Goal: Browse casually: Explore the website without a specific task or goal

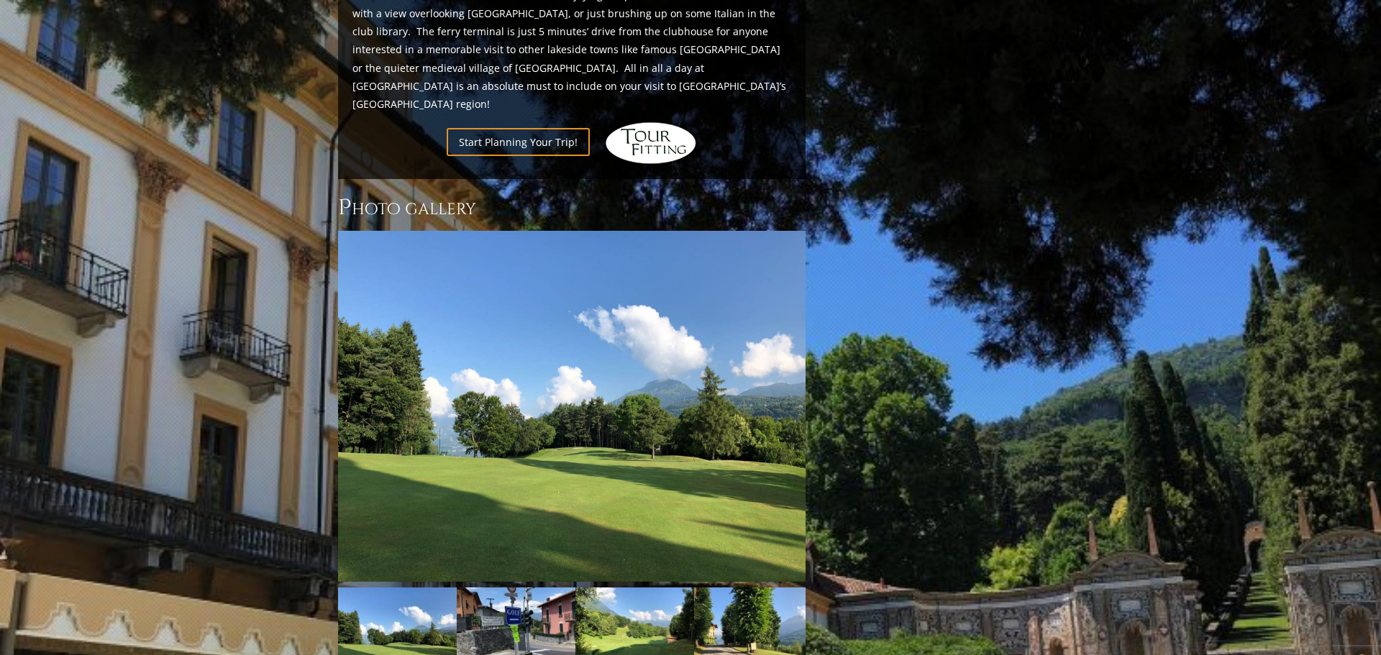
scroll to position [1112, 0]
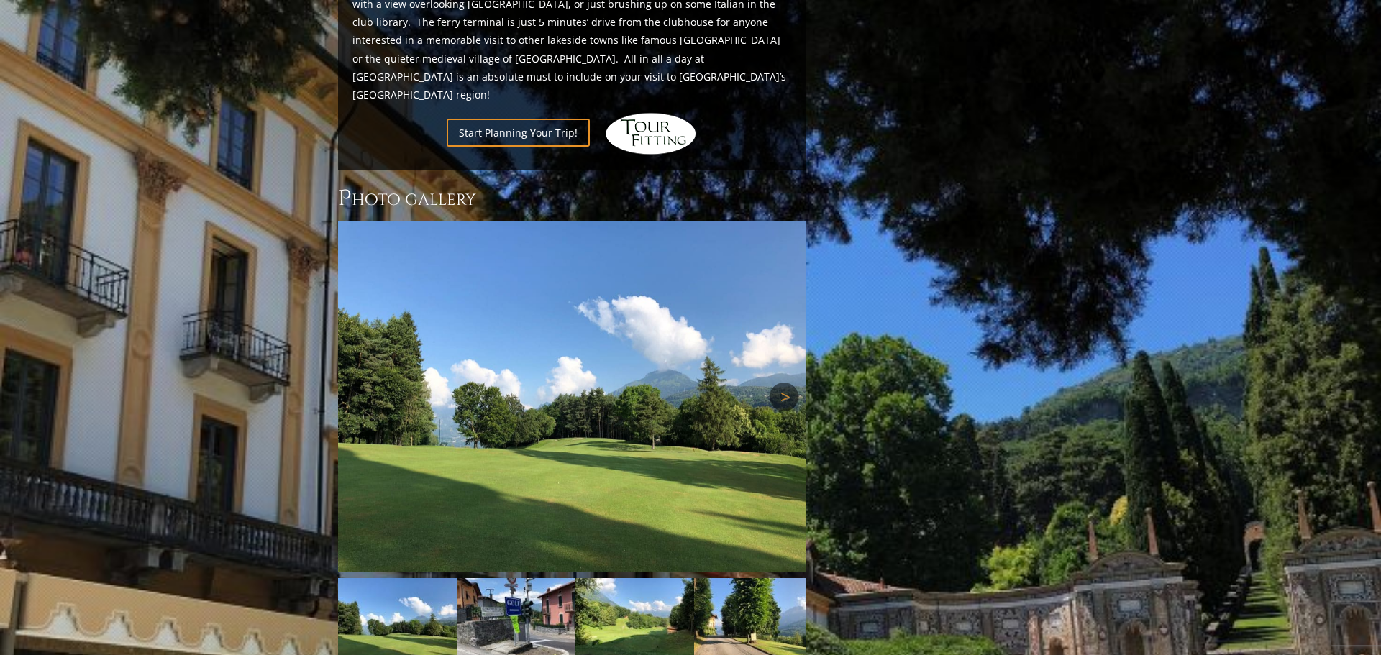
click at [789, 383] on link "Next" at bounding box center [784, 397] width 29 height 29
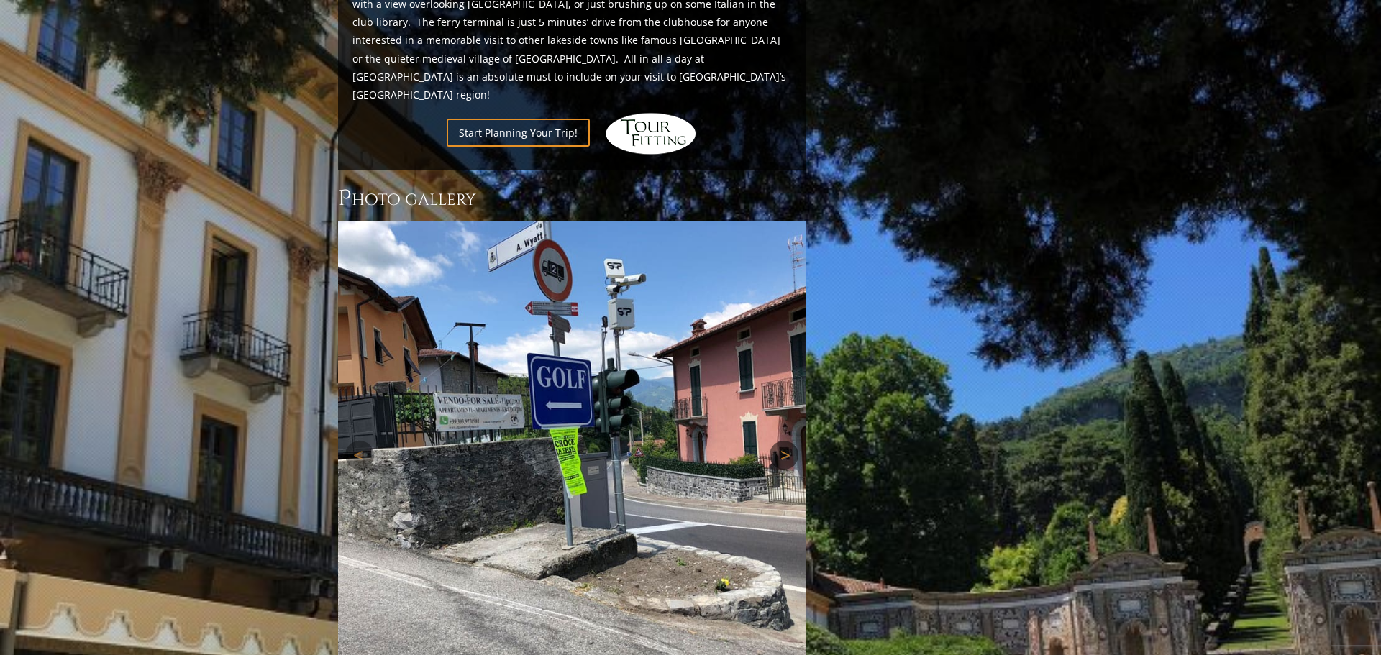
click at [782, 441] on link "Next" at bounding box center [784, 455] width 29 height 29
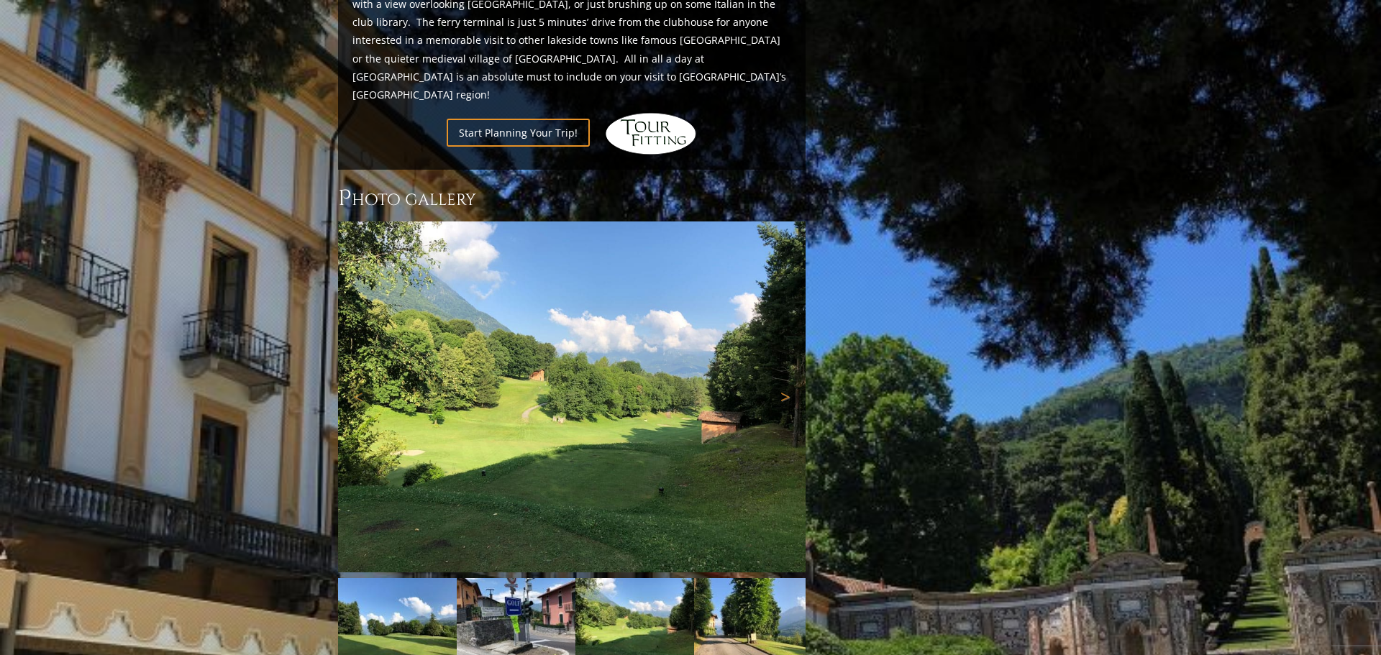
click at [784, 383] on link "Next" at bounding box center [784, 397] width 29 height 29
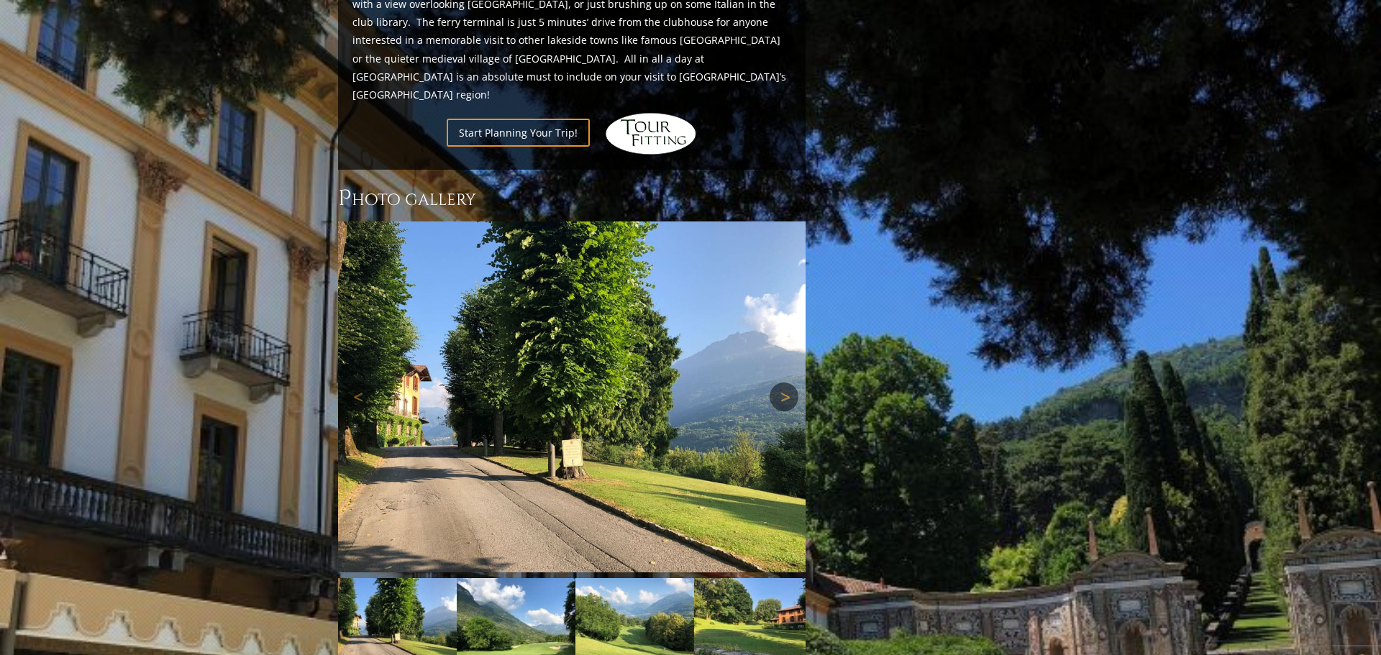
click at [784, 383] on link "Next" at bounding box center [784, 397] width 29 height 29
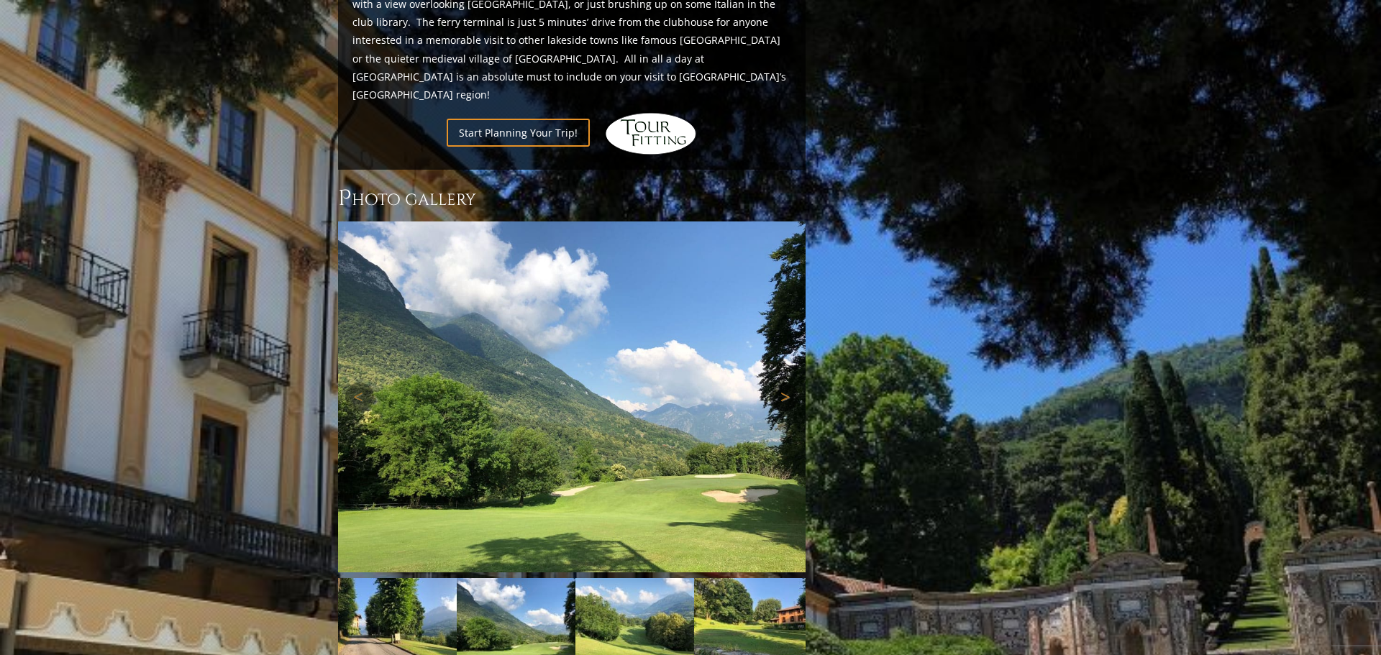
click at [784, 383] on link "Next" at bounding box center [784, 397] width 29 height 29
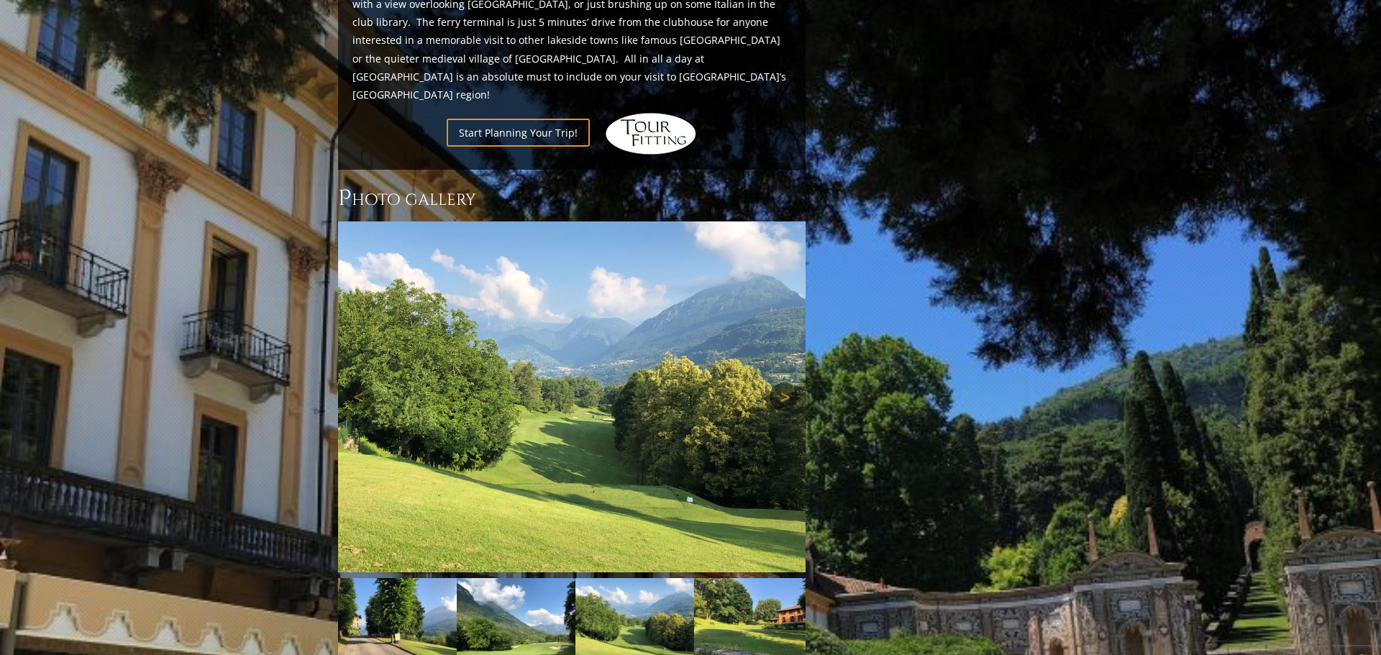
click at [784, 383] on link "Next" at bounding box center [784, 397] width 29 height 29
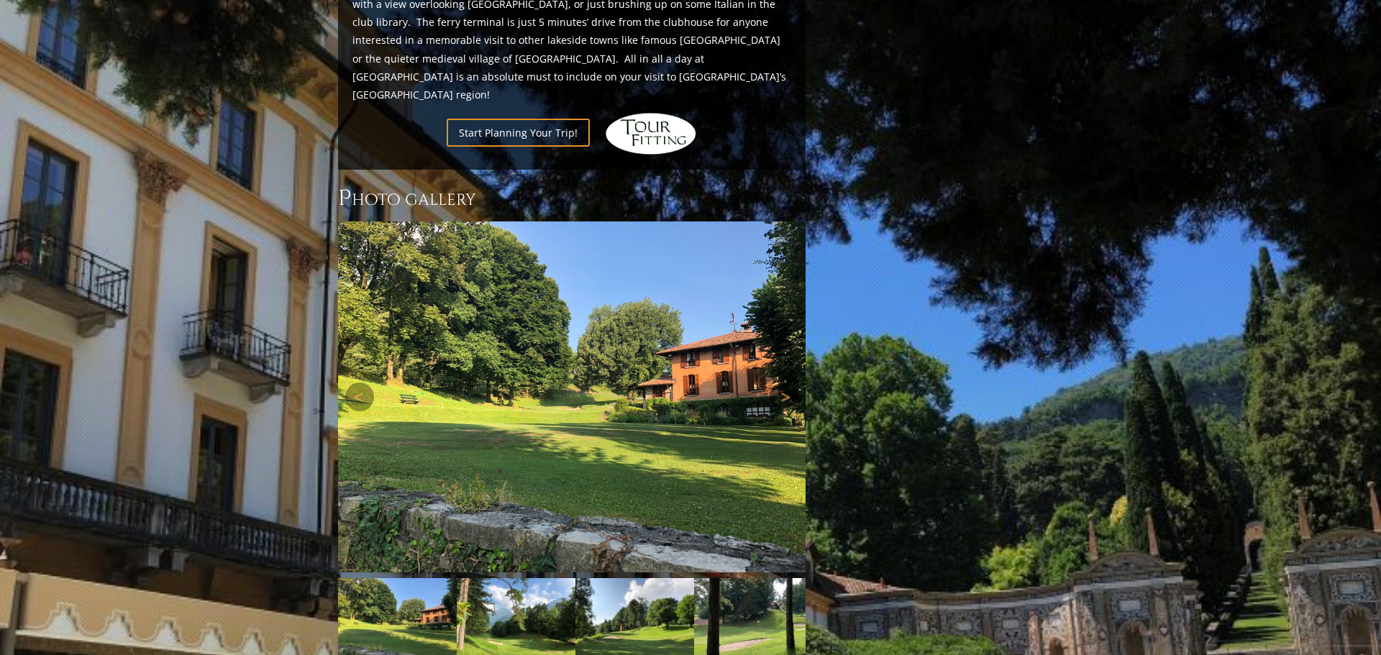
click at [784, 383] on link "Next" at bounding box center [784, 397] width 29 height 29
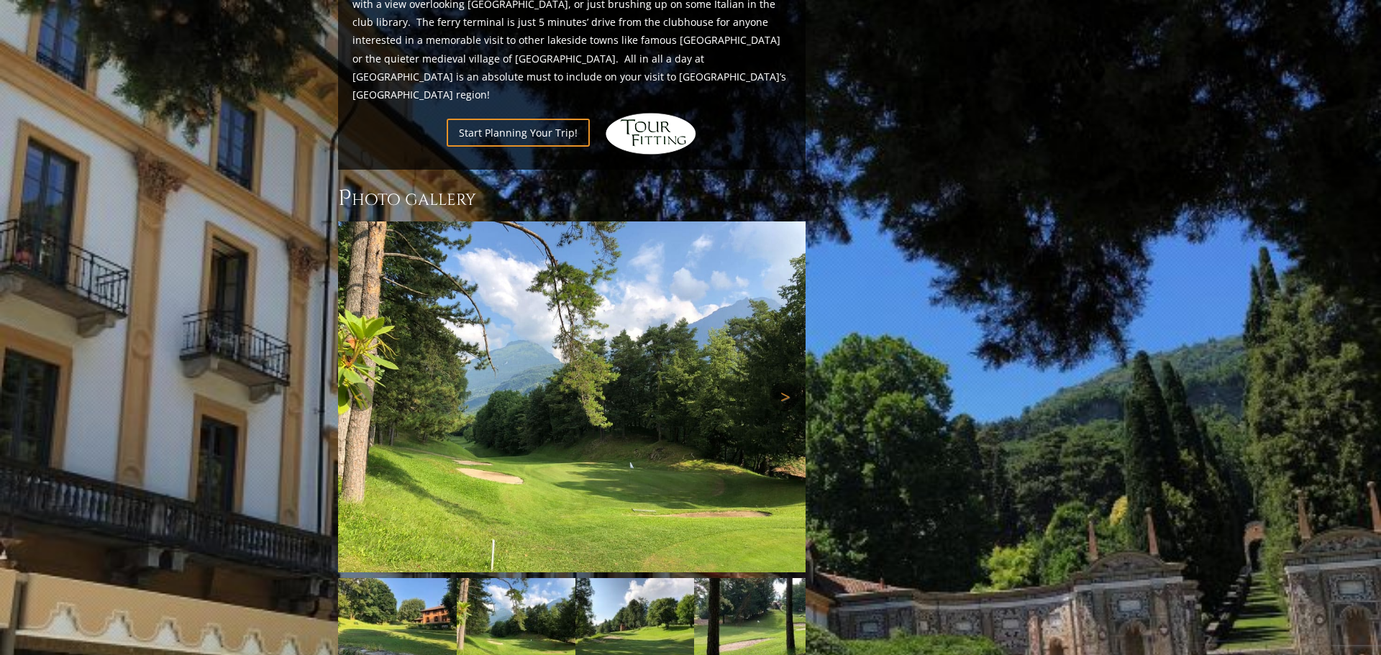
click at [784, 383] on link "Next" at bounding box center [784, 397] width 29 height 29
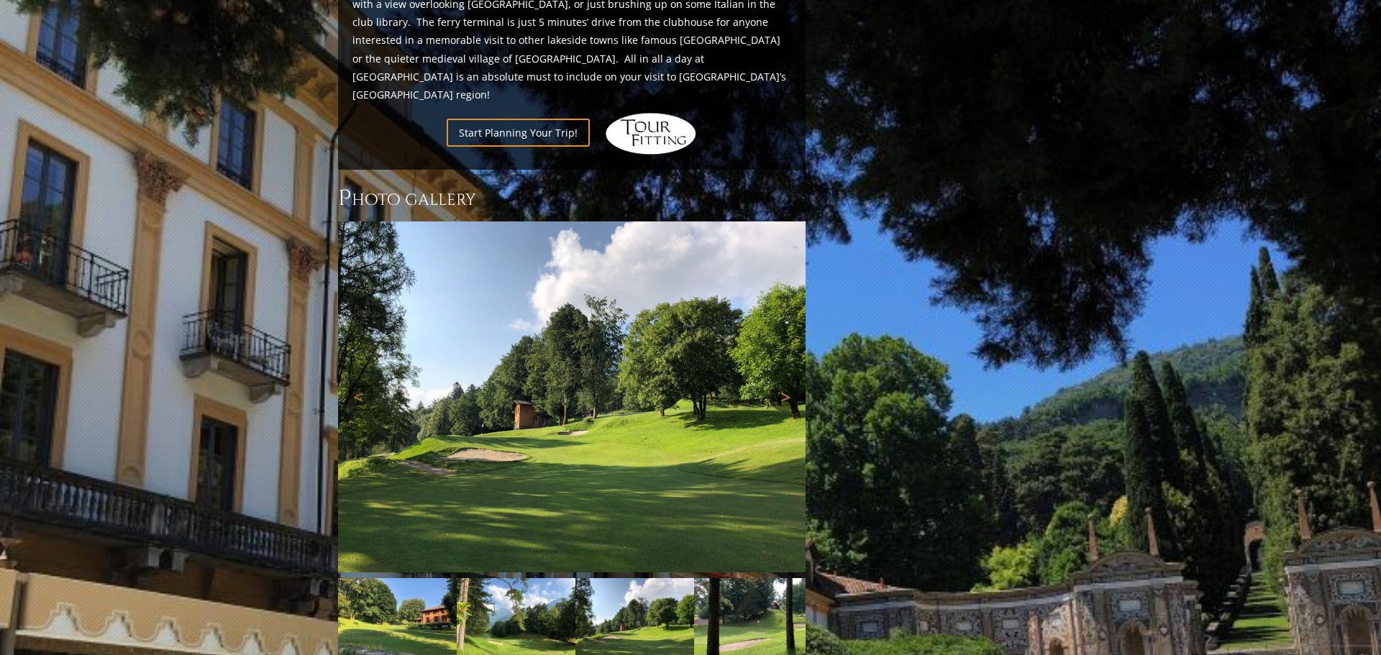
click at [784, 383] on link "Next" at bounding box center [784, 397] width 29 height 29
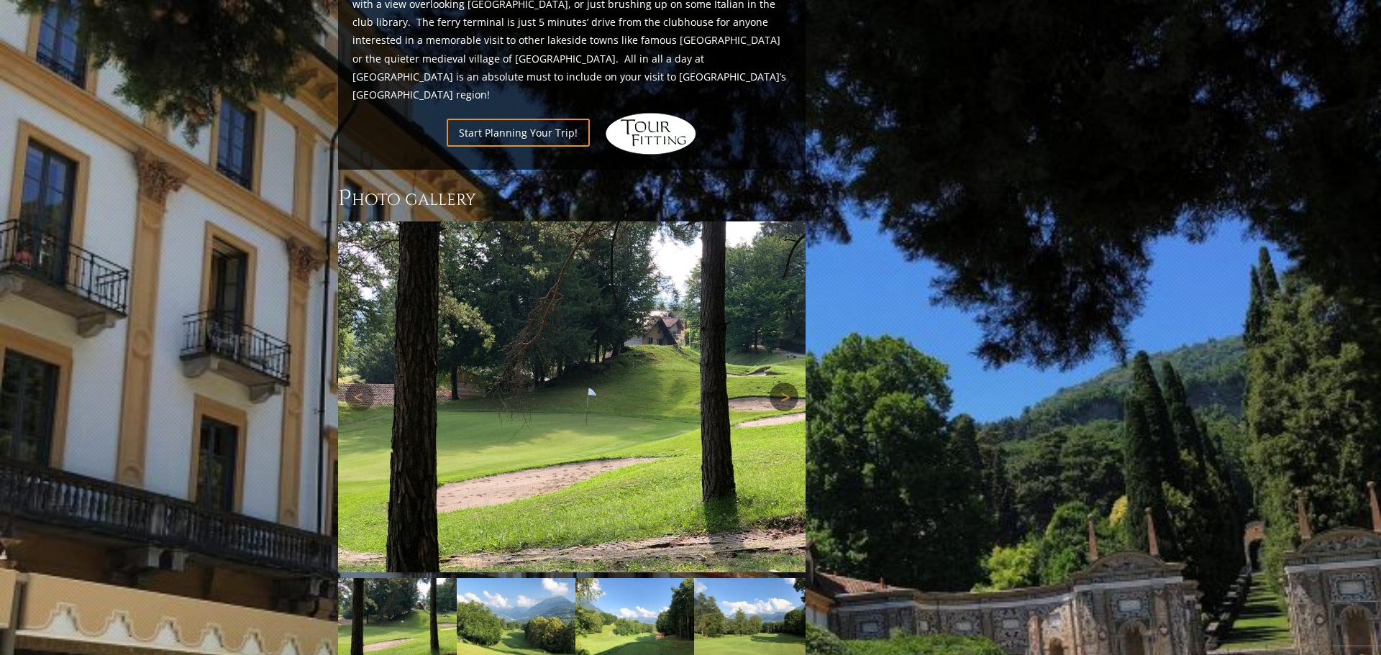
click at [784, 383] on link "Next" at bounding box center [784, 397] width 29 height 29
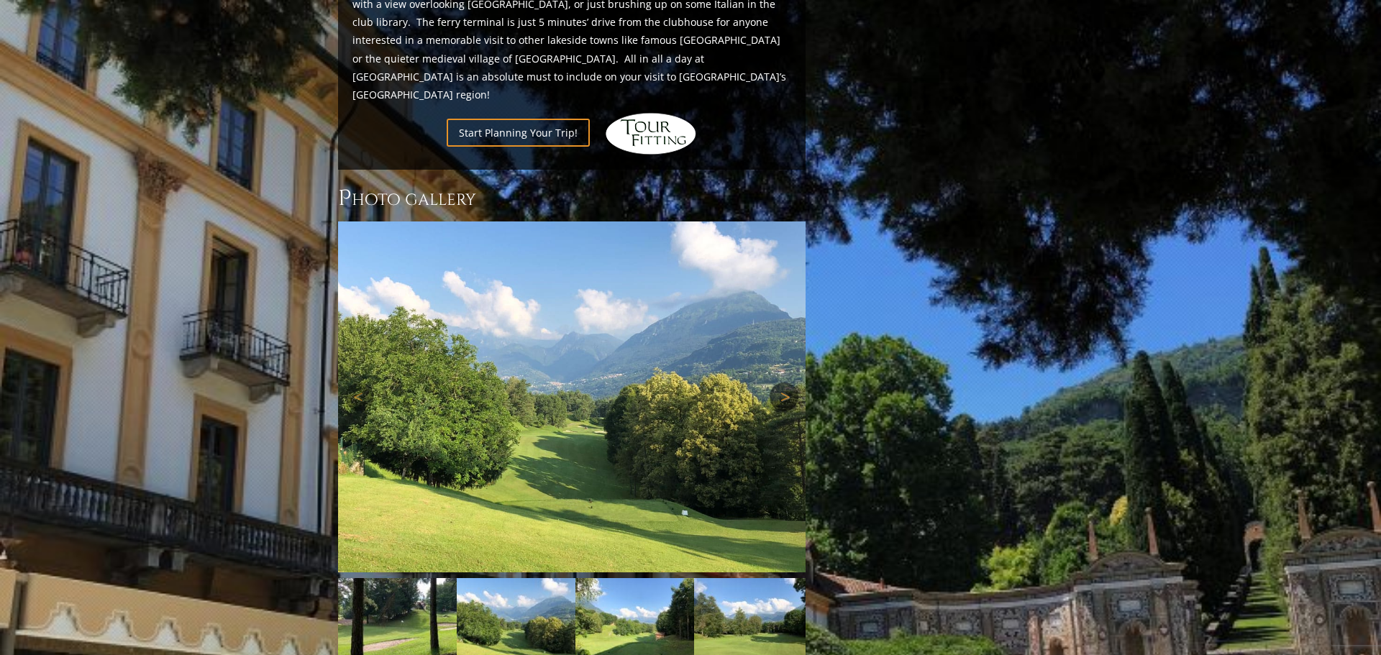
click at [784, 383] on link "Next" at bounding box center [784, 397] width 29 height 29
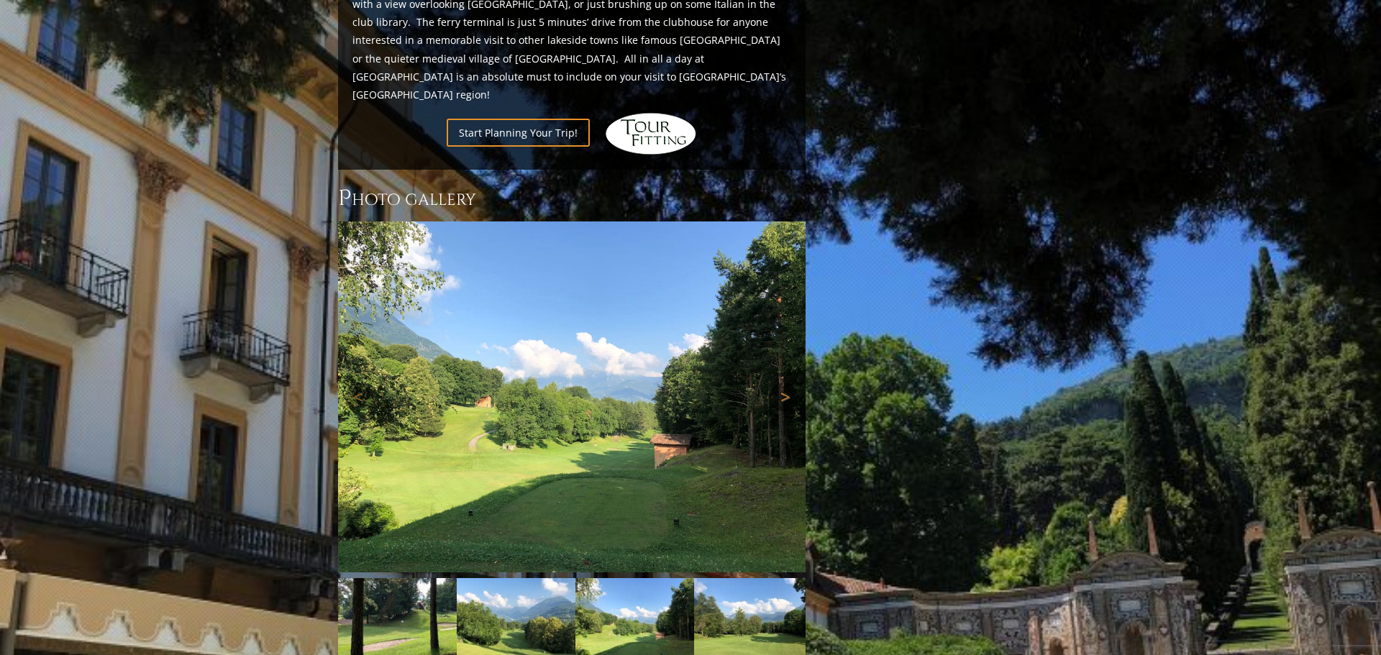
click at [784, 383] on link "Next" at bounding box center [784, 397] width 29 height 29
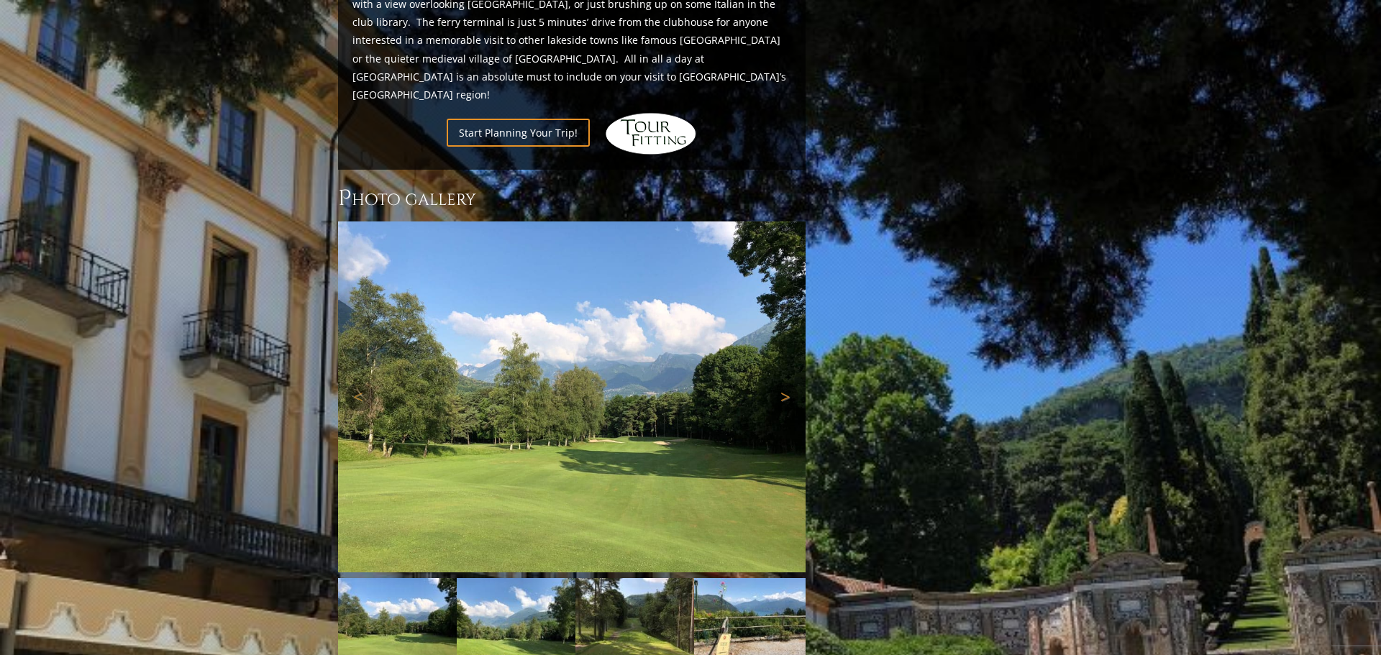
click at [784, 383] on link "Next" at bounding box center [784, 397] width 29 height 29
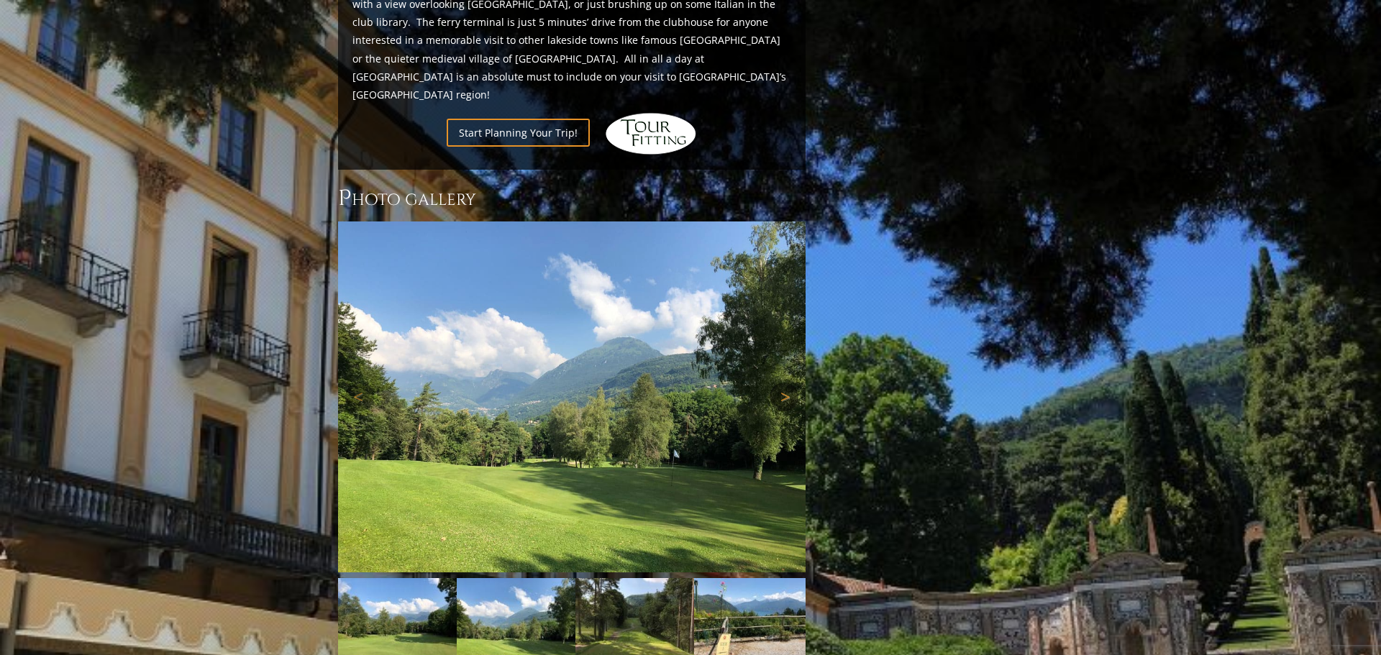
click at [784, 383] on link "Next" at bounding box center [784, 397] width 29 height 29
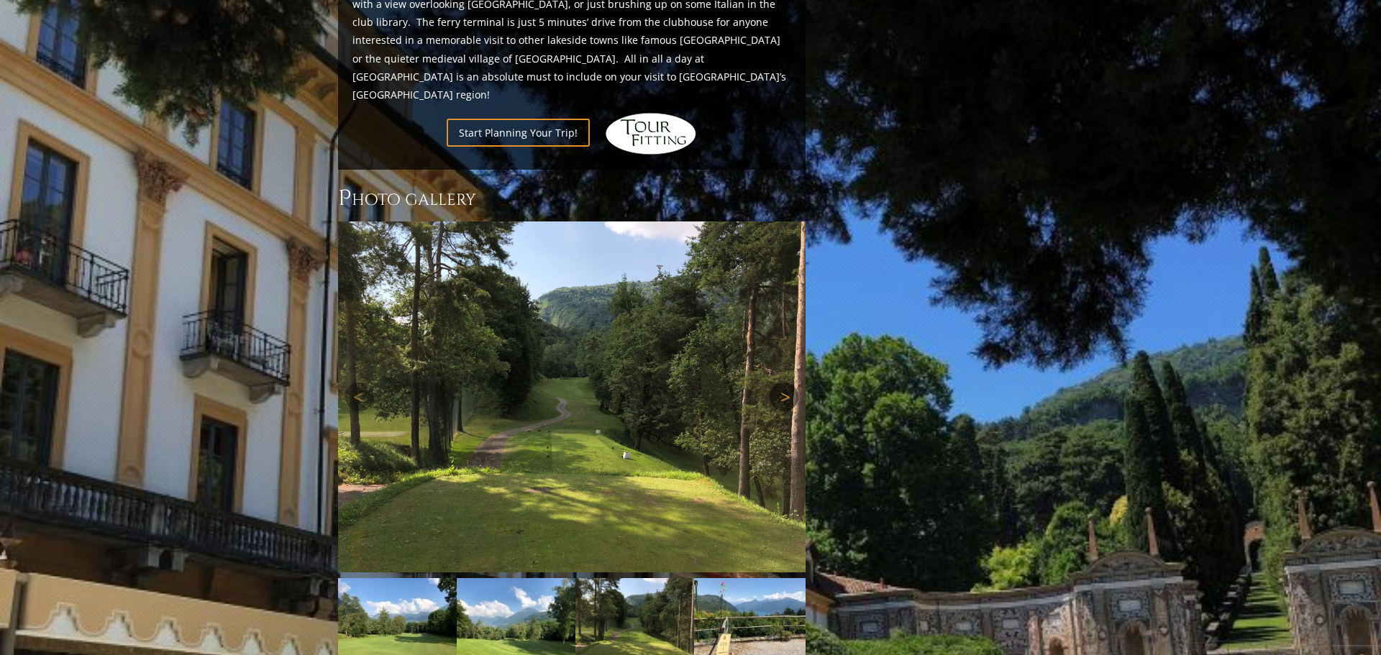
click at [784, 383] on link "Next" at bounding box center [784, 397] width 29 height 29
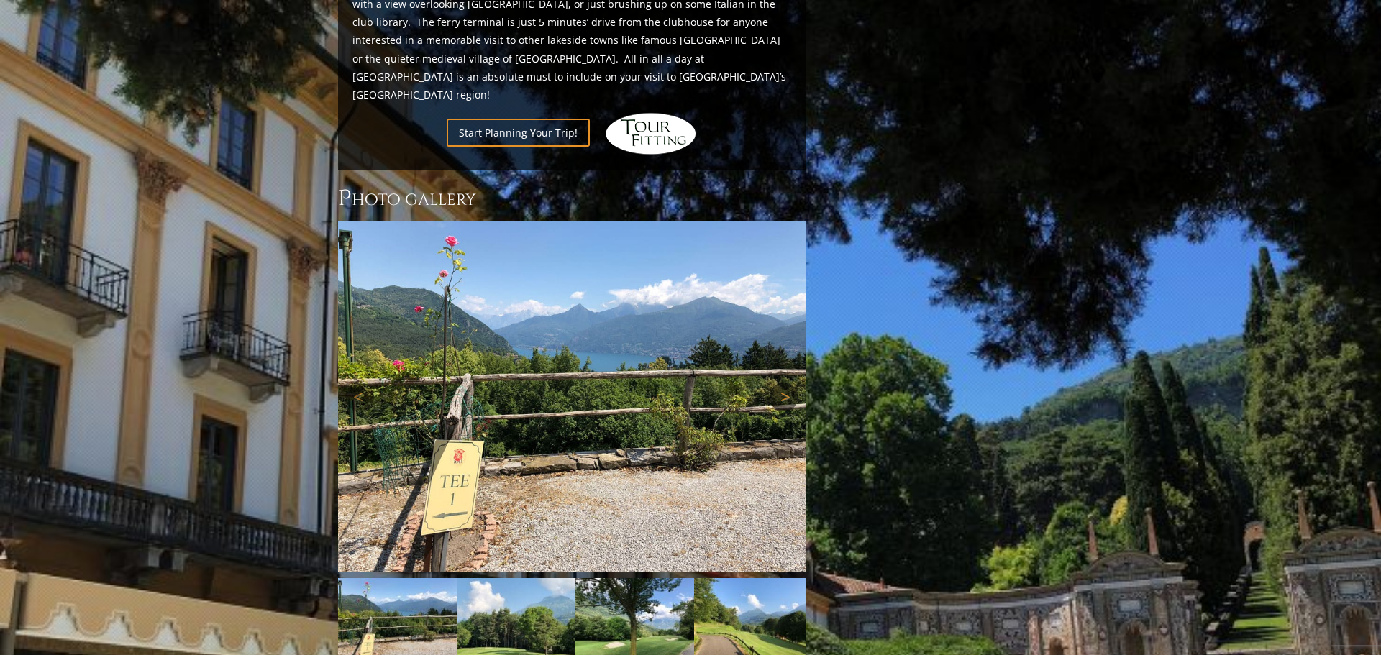
click at [782, 383] on link "Next" at bounding box center [784, 397] width 29 height 29
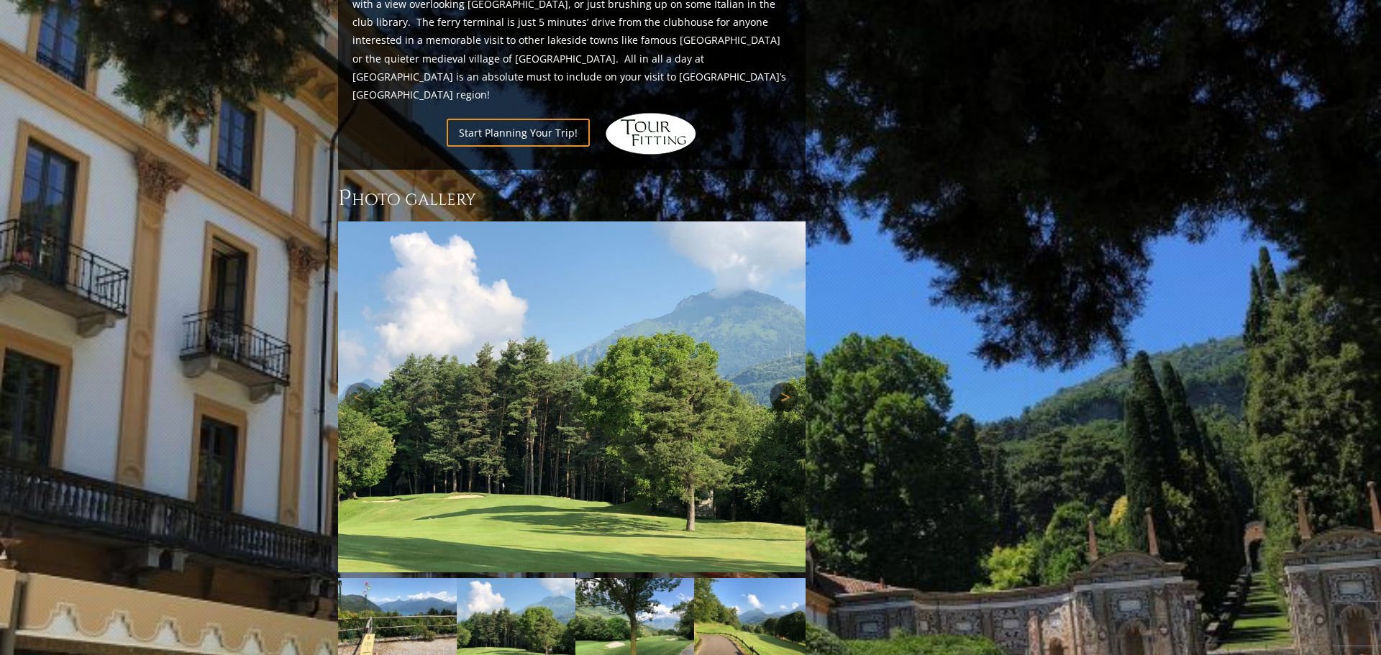
click at [782, 383] on link "Next" at bounding box center [784, 397] width 29 height 29
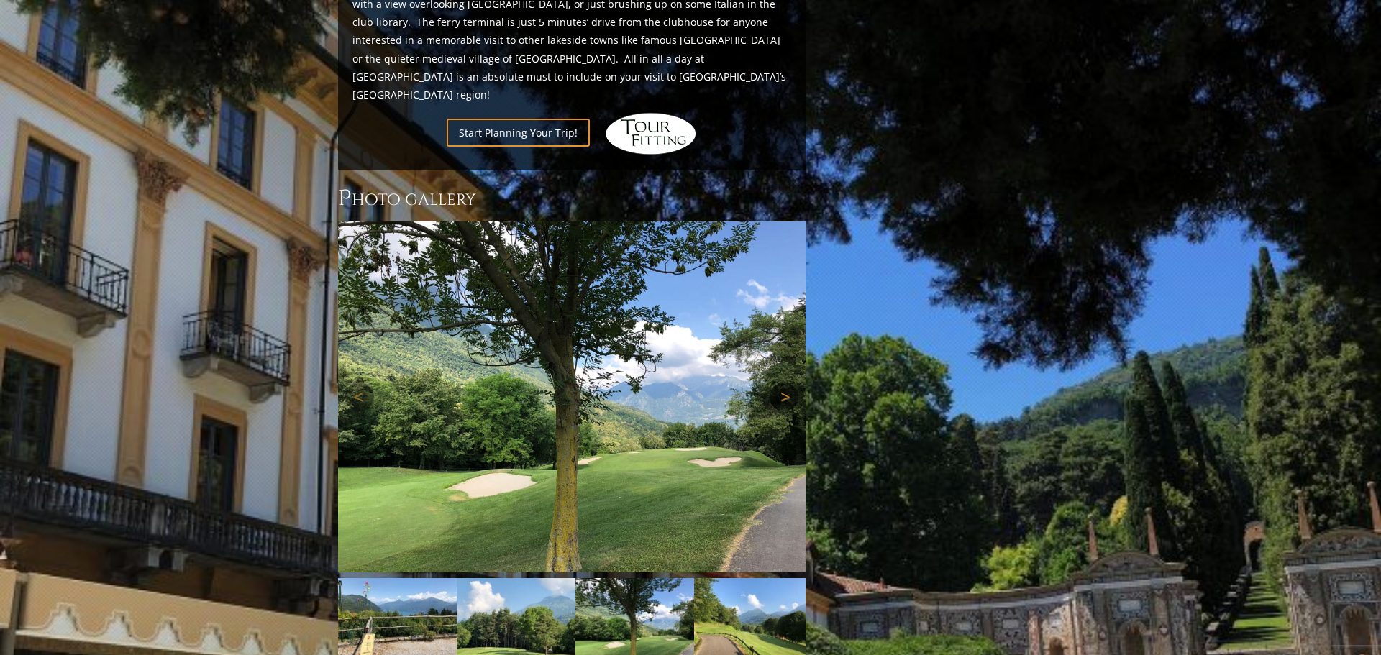
click at [782, 383] on link "Next" at bounding box center [784, 397] width 29 height 29
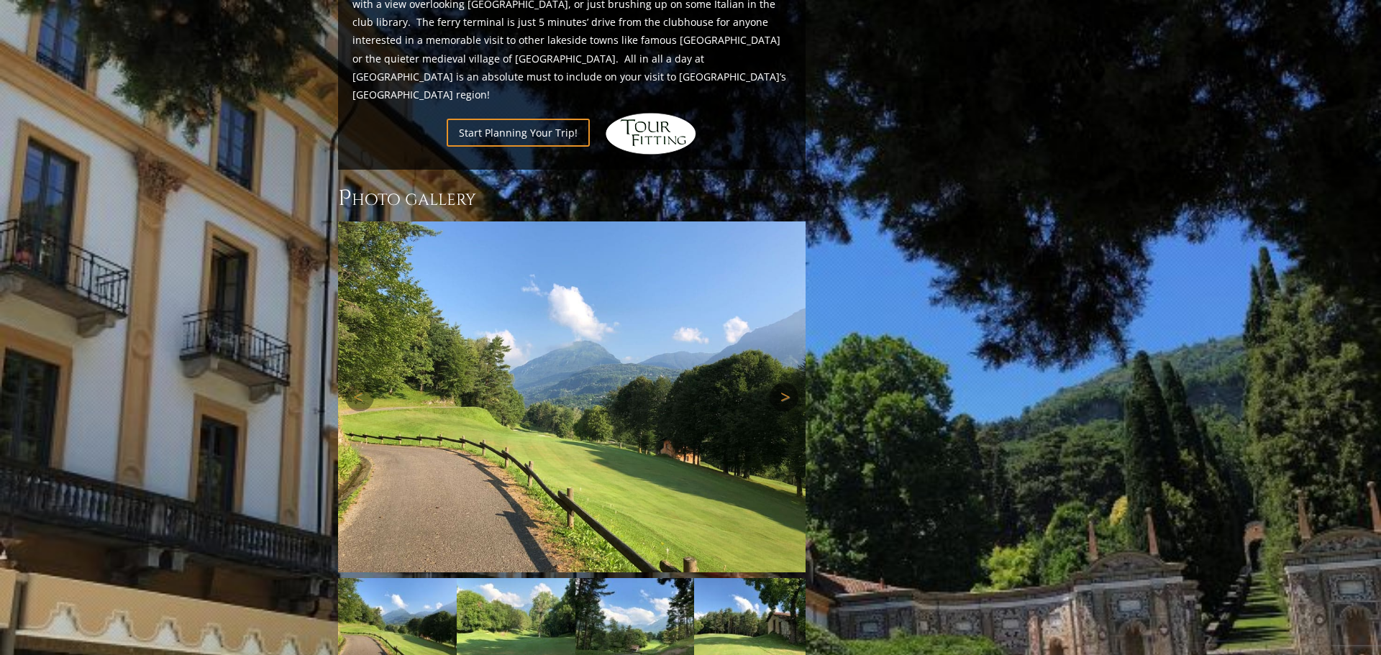
click at [782, 383] on link "Next" at bounding box center [784, 397] width 29 height 29
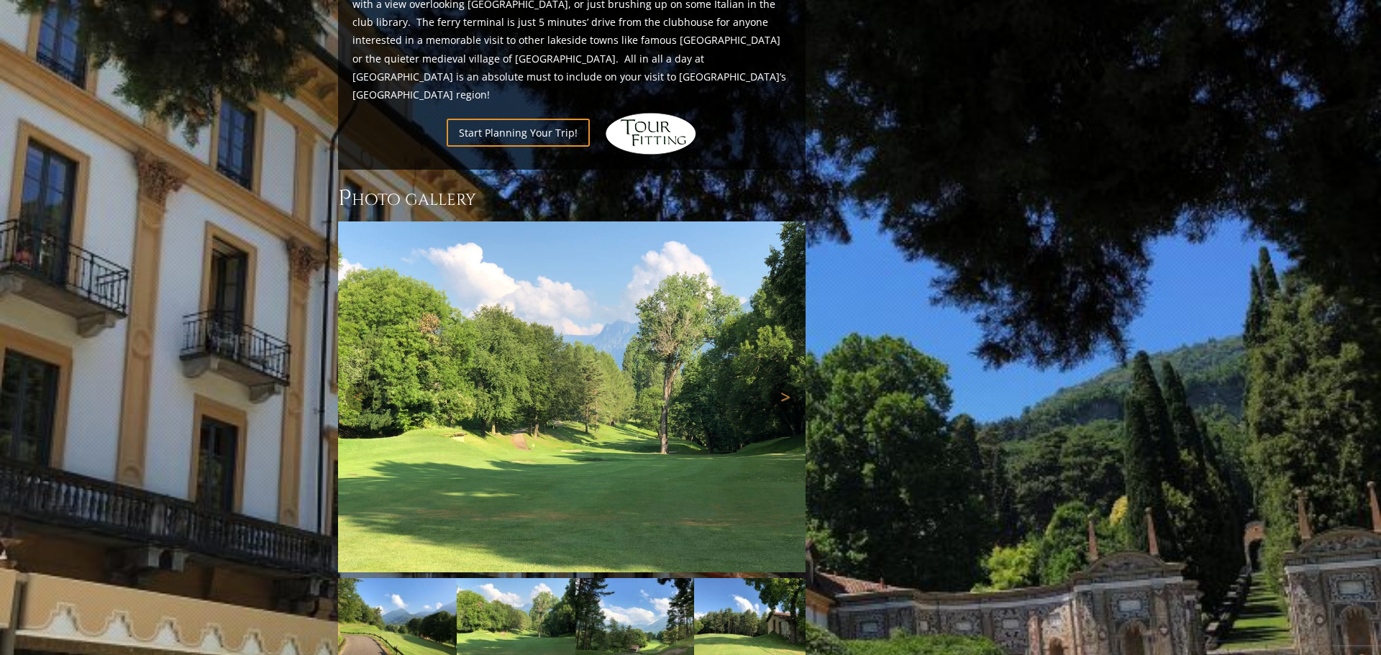
click at [782, 383] on link "Next" at bounding box center [784, 397] width 29 height 29
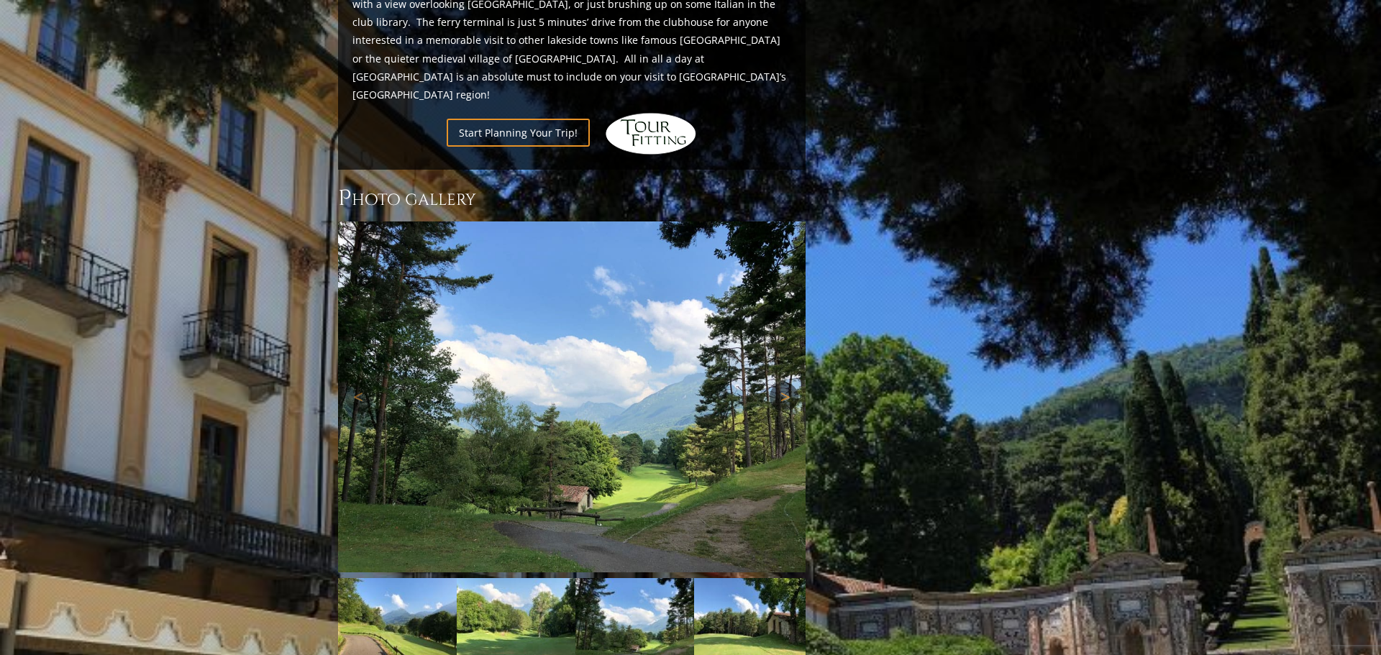
click at [782, 383] on link "Next" at bounding box center [784, 397] width 29 height 29
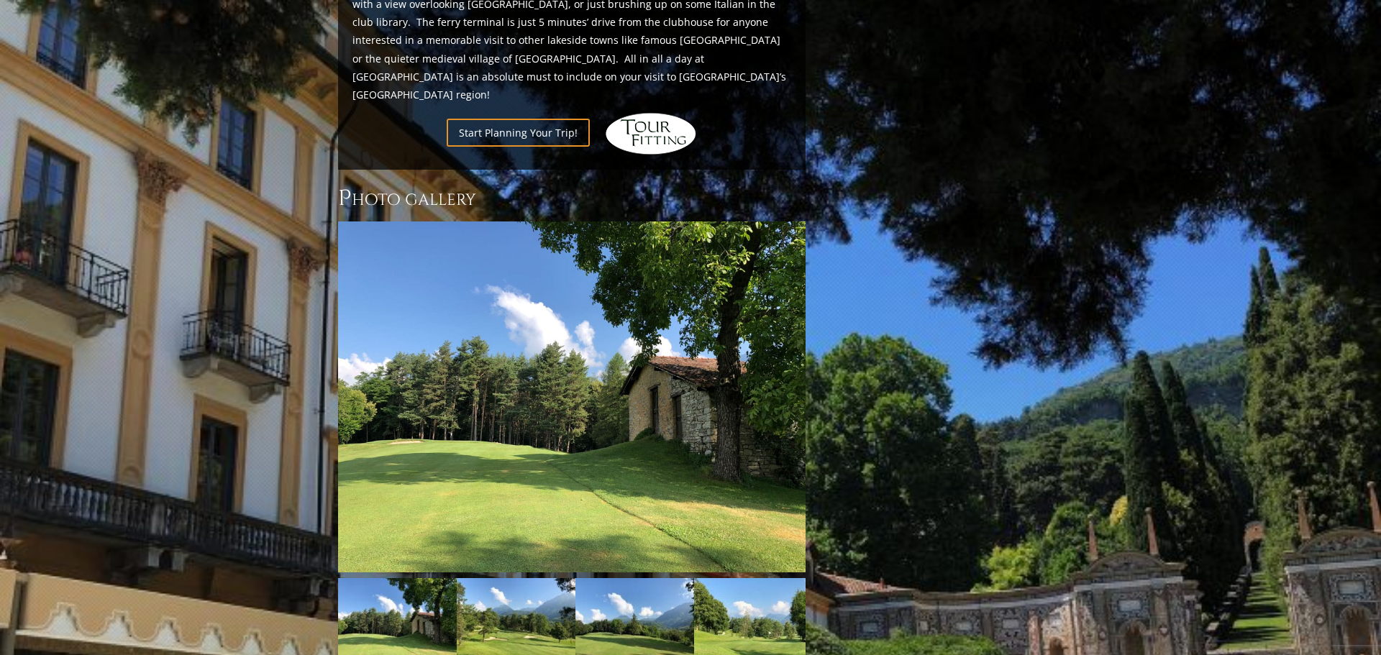
click at [783, 383] on link "Next" at bounding box center [784, 397] width 29 height 29
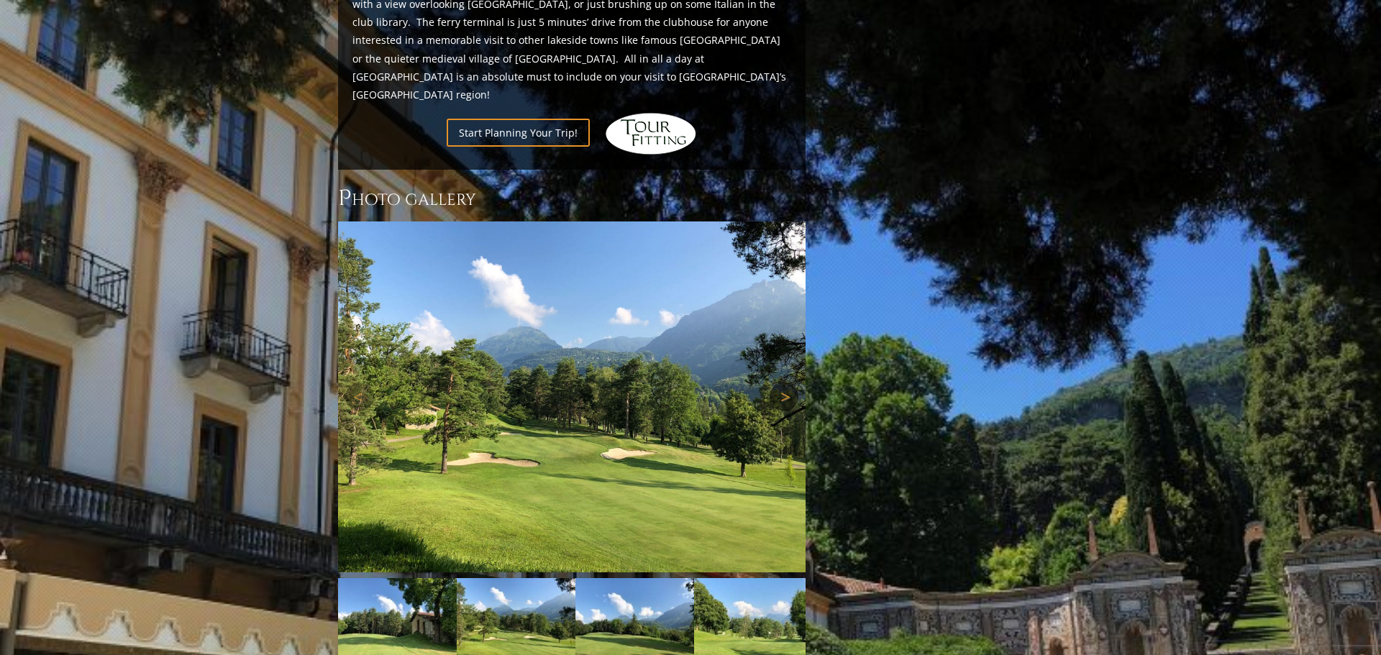
click at [784, 383] on link "Next" at bounding box center [784, 397] width 29 height 29
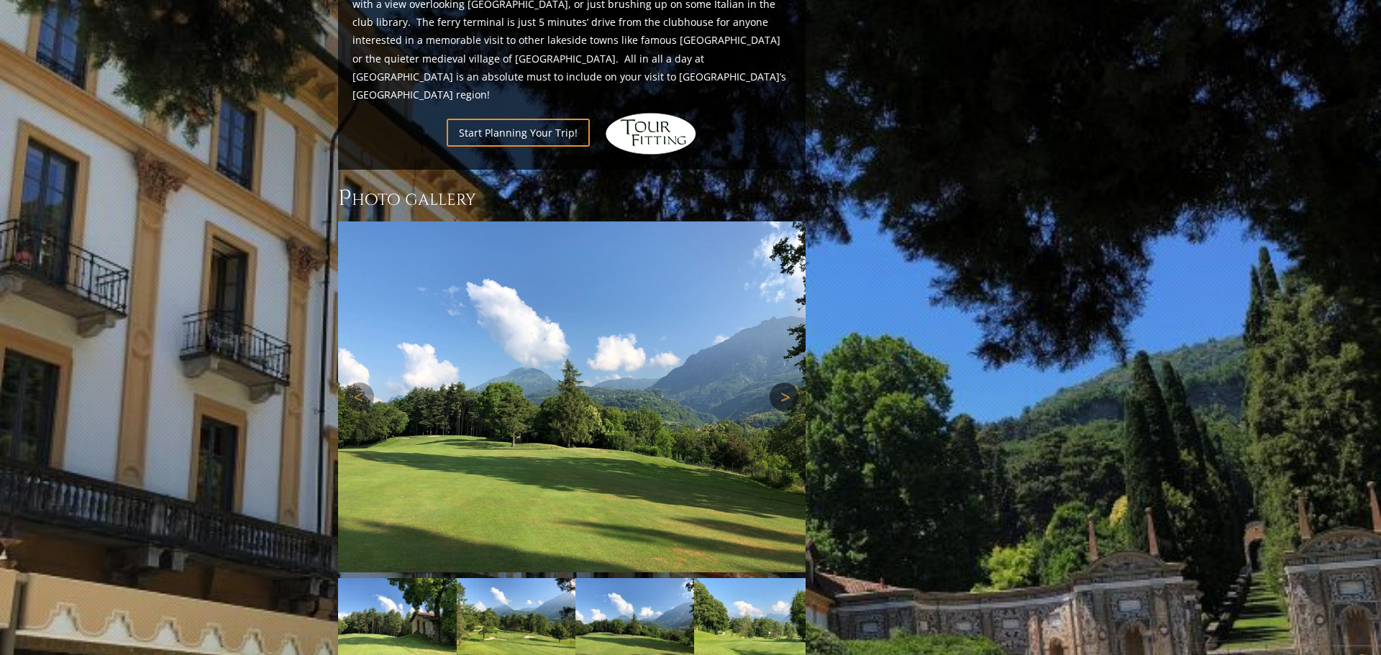
click at [784, 383] on link "Next" at bounding box center [784, 397] width 29 height 29
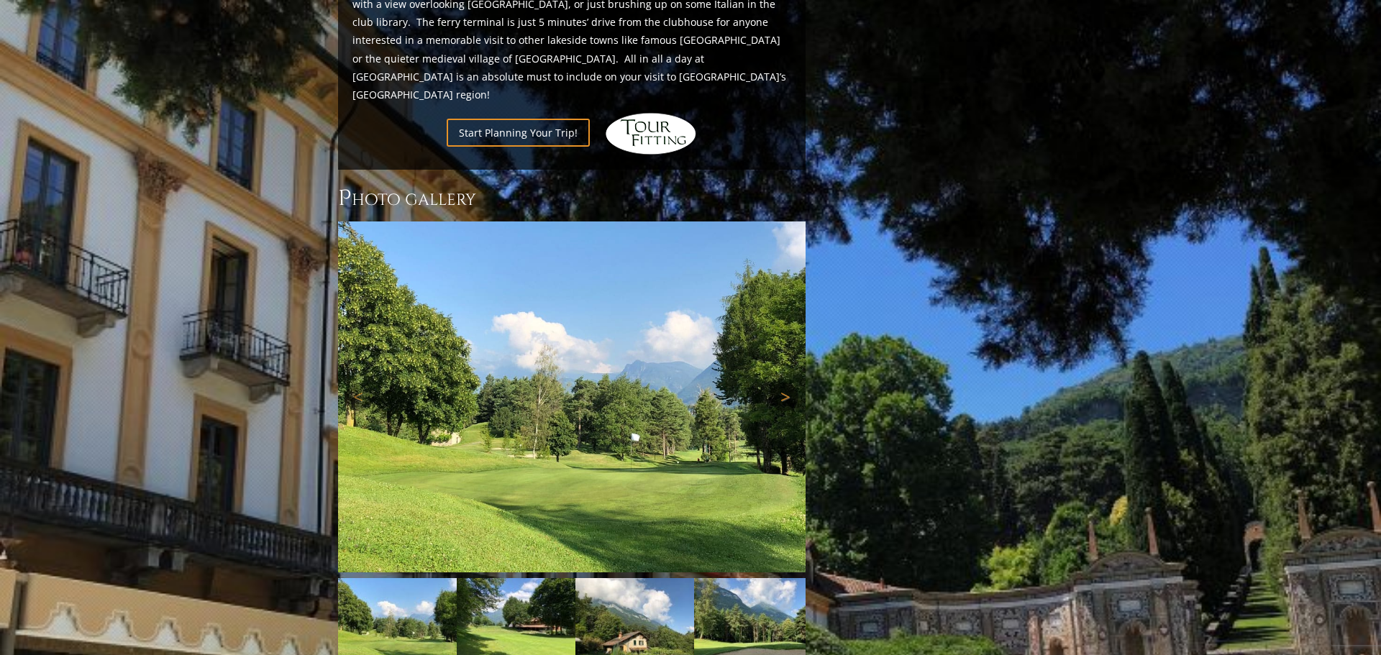
click at [784, 383] on link "Next" at bounding box center [784, 397] width 29 height 29
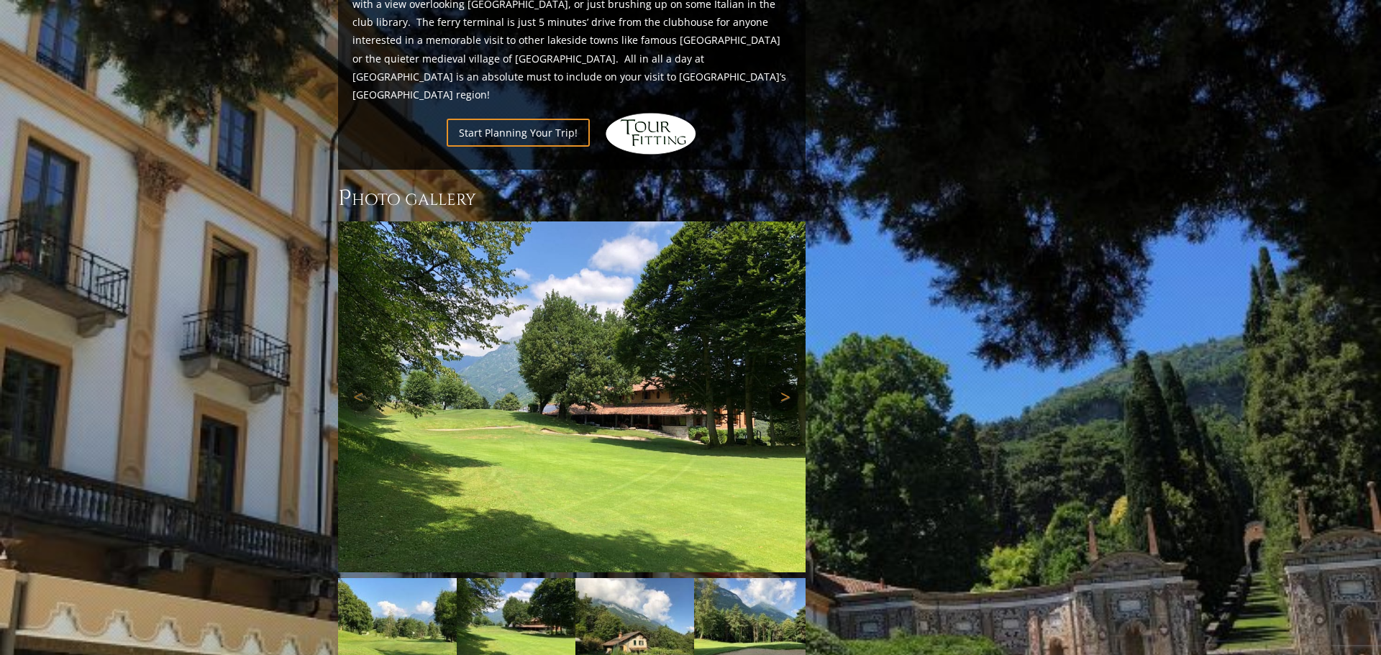
click at [784, 383] on link "Next" at bounding box center [784, 397] width 29 height 29
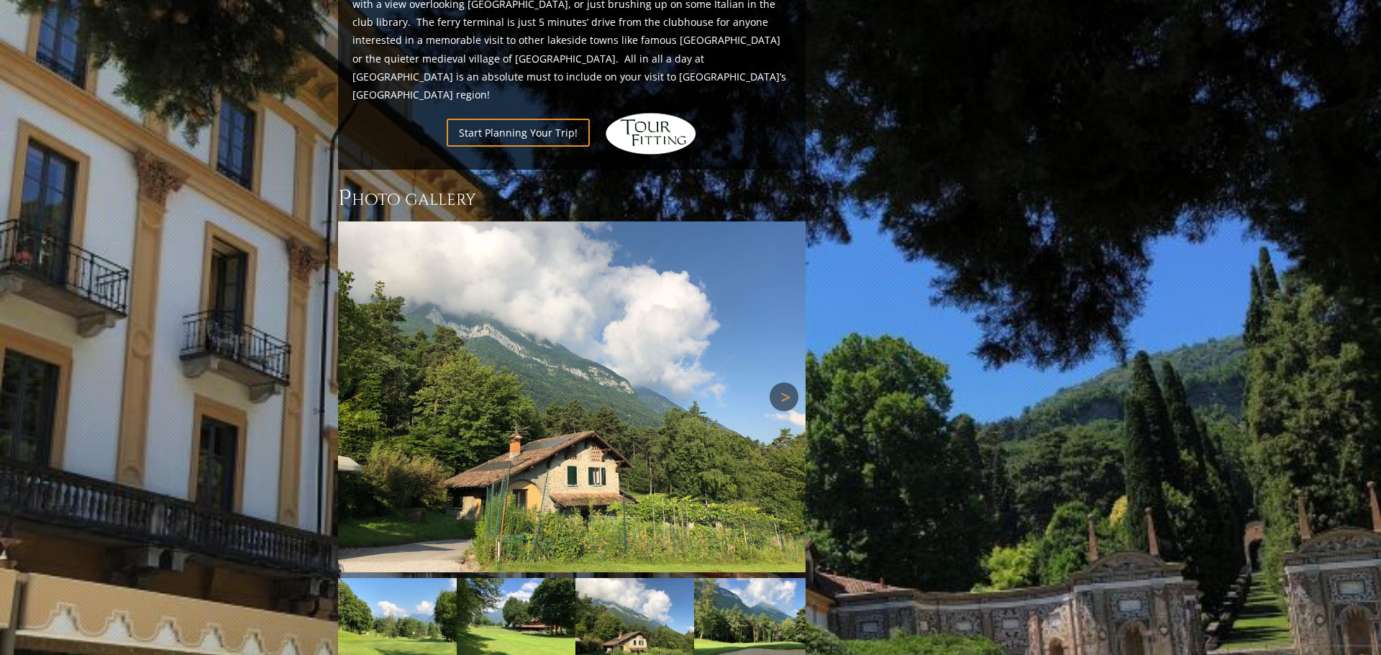
click at [784, 383] on link "Next" at bounding box center [784, 397] width 29 height 29
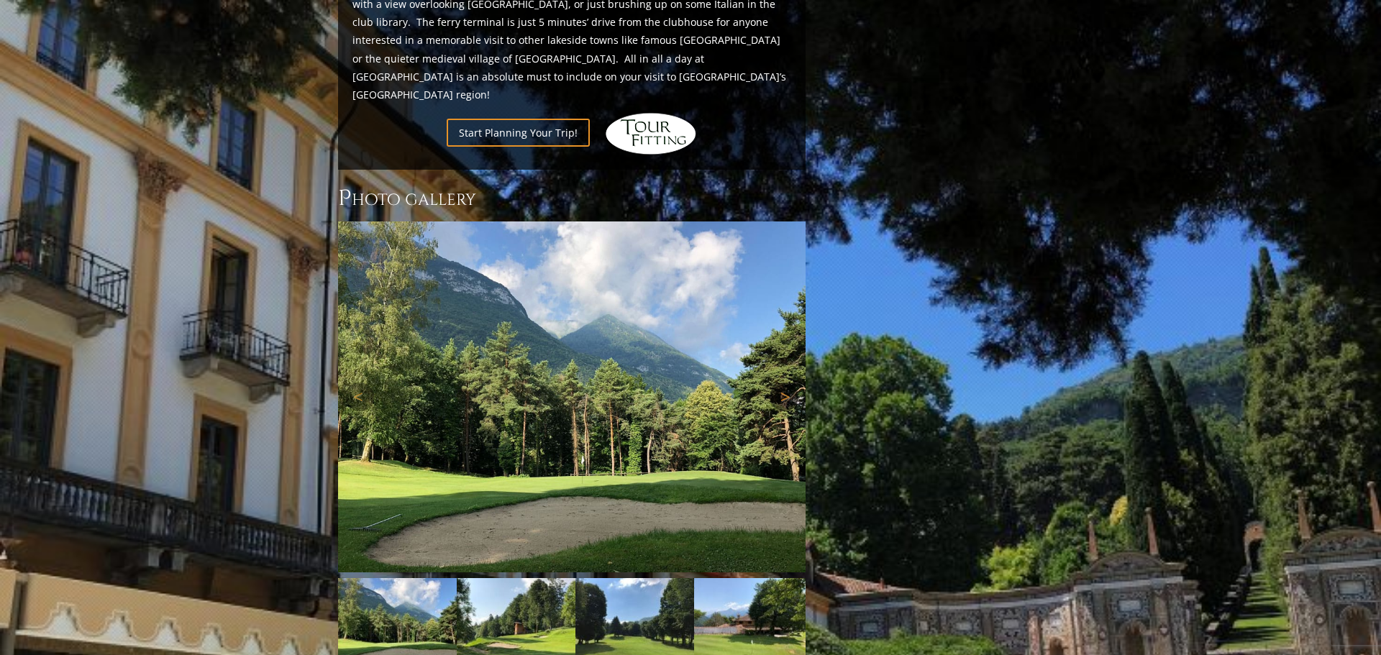
click at [784, 383] on link "Next" at bounding box center [784, 397] width 29 height 29
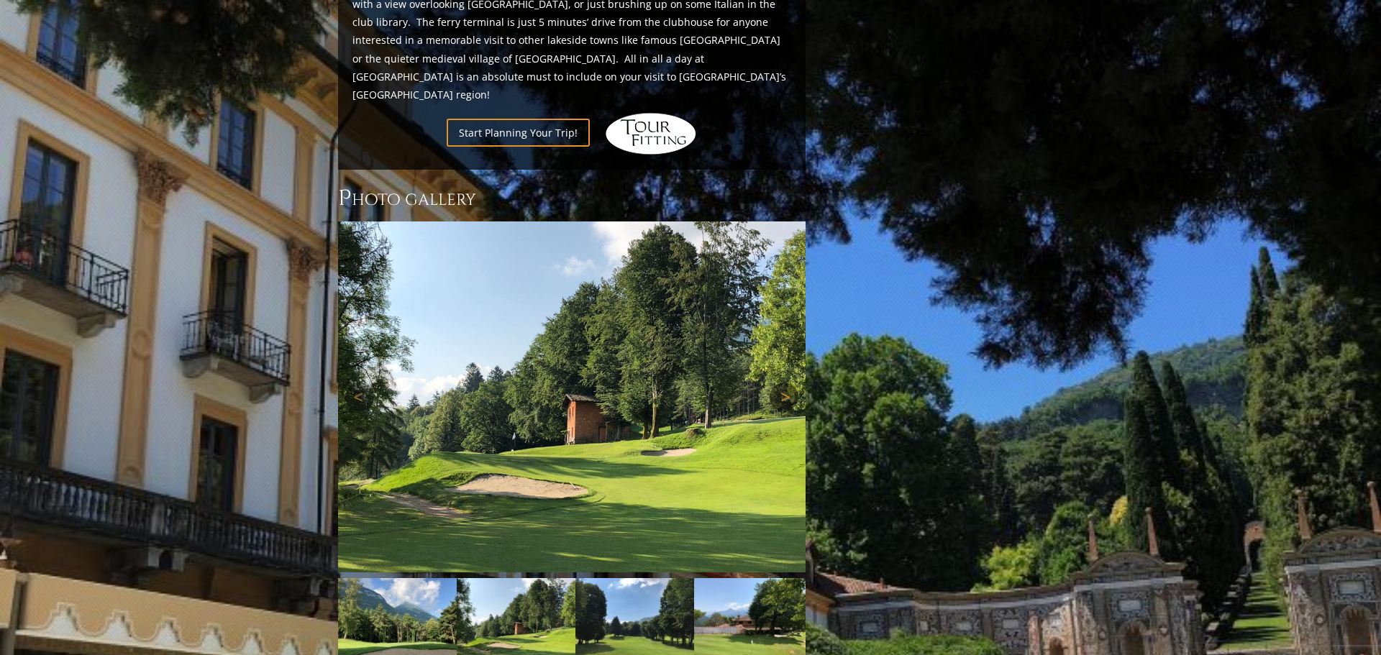
click at [784, 383] on link "Next" at bounding box center [784, 397] width 29 height 29
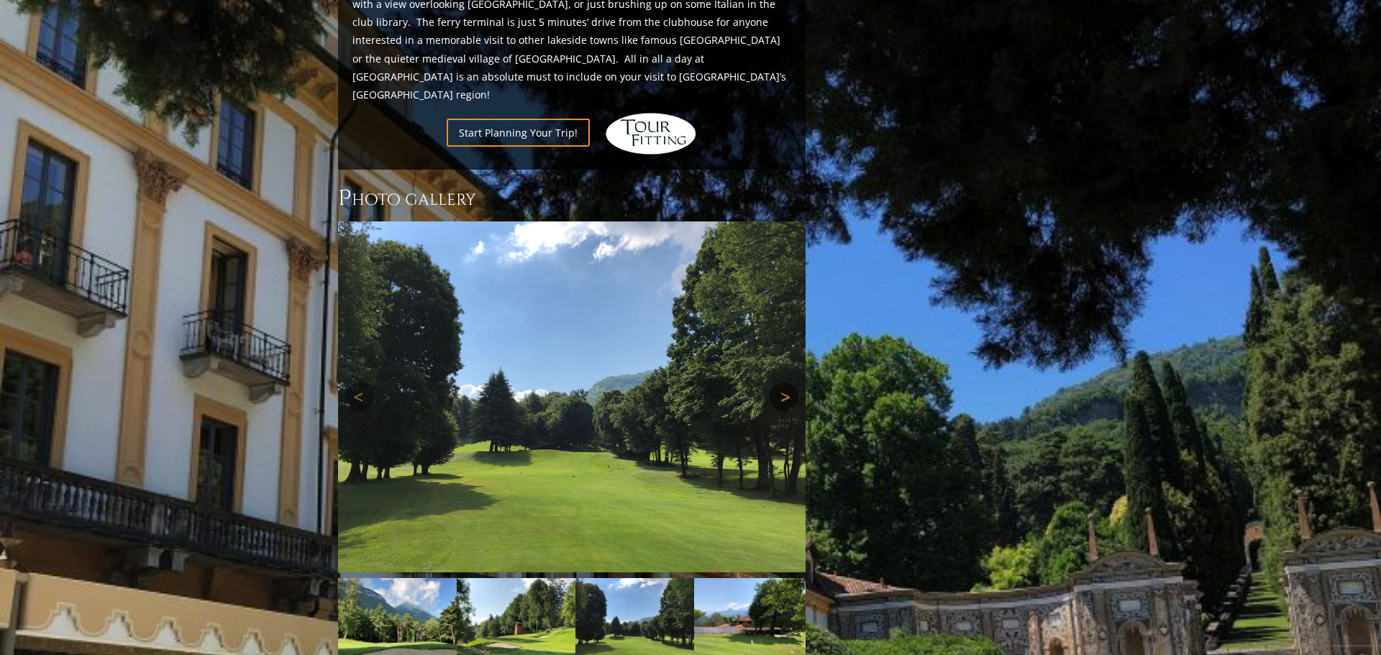
click at [784, 383] on link "Next" at bounding box center [784, 397] width 29 height 29
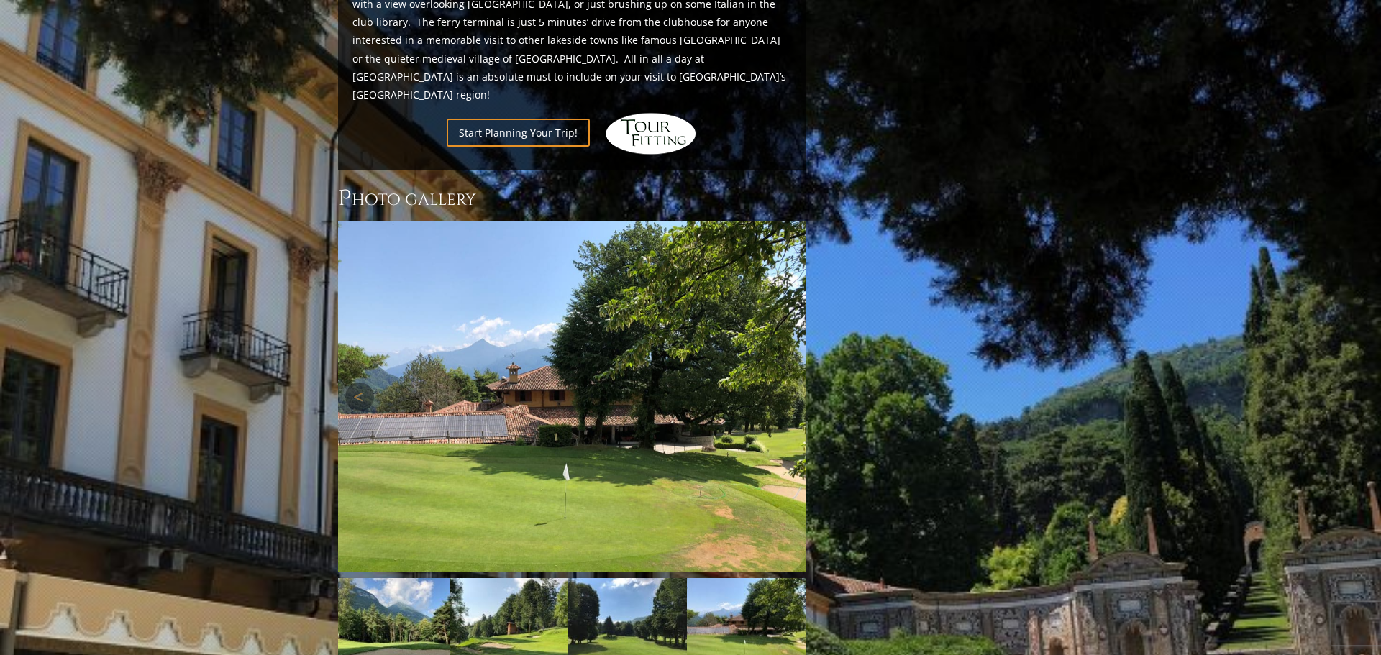
click at [784, 383] on link "Next" at bounding box center [784, 397] width 29 height 29
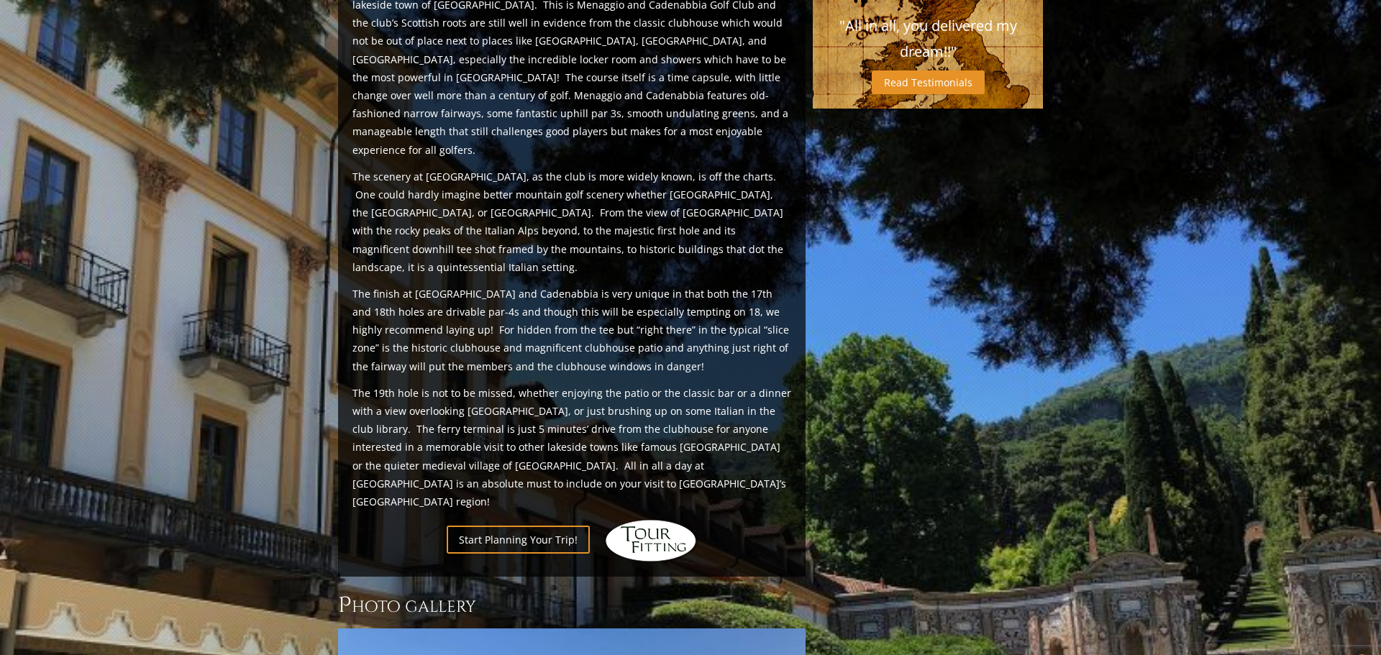
scroll to position [519, 0]
